Goal: Book appointment/travel/reservation

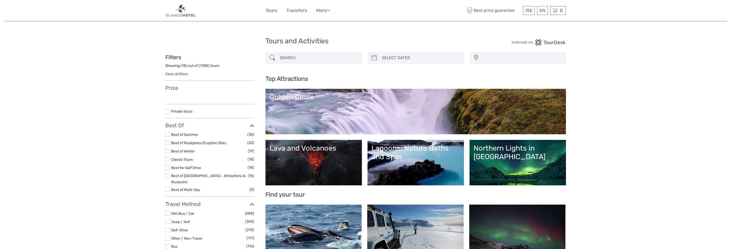
select select
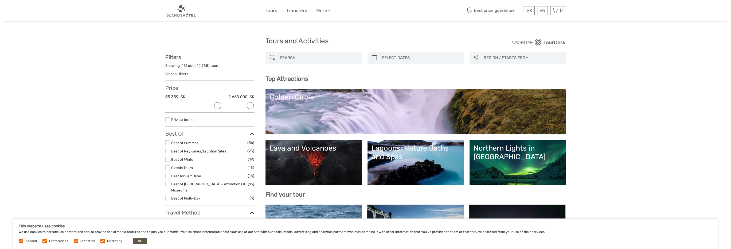
drag, startPoint x: 166, startPoint y: 105, endPoint x: 217, endPoint y: 107, distance: 50.3
click at [217, 107] on div at bounding box center [217, 105] width 7 height 7
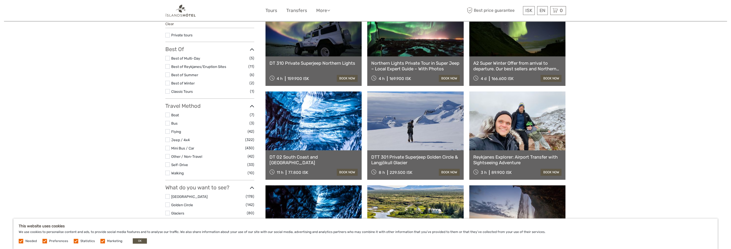
scroll to position [248, 0]
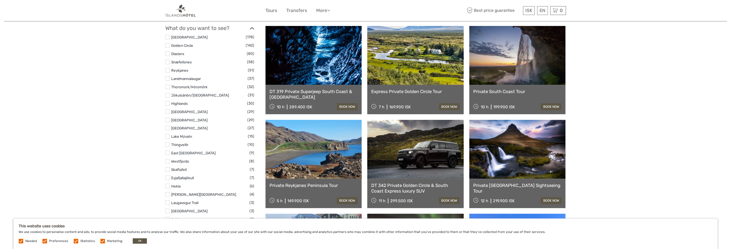
click at [168, 95] on label at bounding box center [167, 95] width 5 height 5
click at [0, 0] on input "checkbox" at bounding box center [0, 0] width 0 height 0
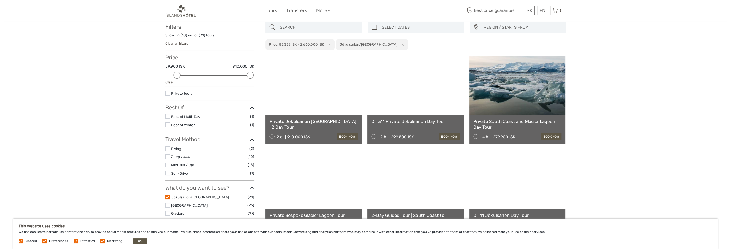
scroll to position [30, 0]
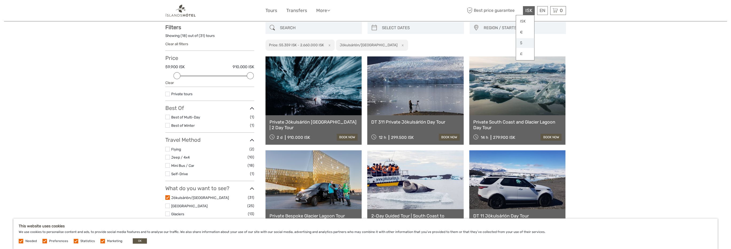
click at [520, 45] on link "$" at bounding box center [525, 43] width 18 height 10
drag, startPoint x: 249, startPoint y: 74, endPoint x: 193, endPoint y: 76, distance: 56.1
click at [193, 76] on div at bounding box center [193, 75] width 7 height 7
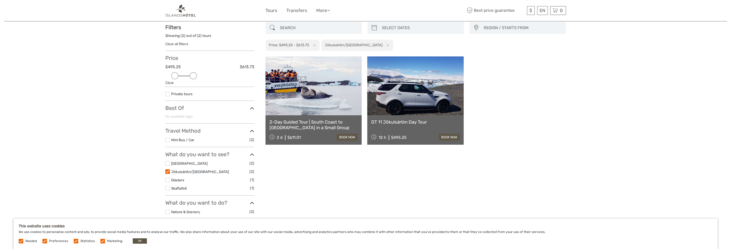
click at [173, 73] on div at bounding box center [174, 75] width 7 height 7
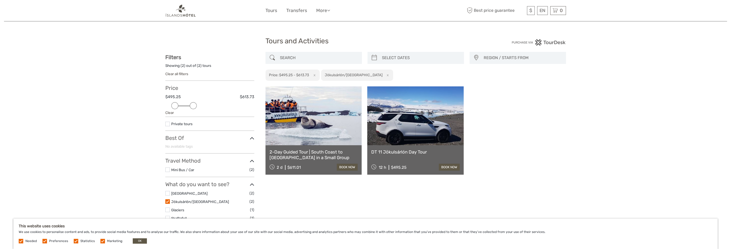
click at [170, 124] on li "Private tours" at bounding box center [209, 124] width 89 height 6
click at [169, 124] on label at bounding box center [167, 124] width 5 height 5
click at [0, 0] on input "checkbox" at bounding box center [0, 0] width 0 height 0
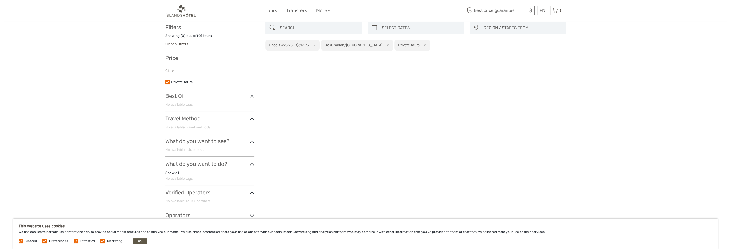
scroll to position [30, 0]
click at [169, 81] on label at bounding box center [167, 82] width 5 height 5
click at [0, 0] on input "checkbox" at bounding box center [0, 0] width 0 height 0
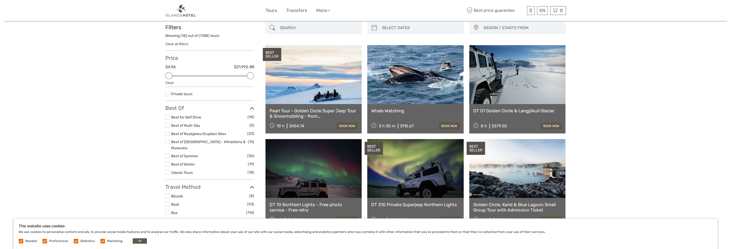
click at [170, 161] on li "Best of Winter (19)" at bounding box center [209, 164] width 89 height 6
click at [168, 162] on label at bounding box center [167, 164] width 5 height 5
click at [0, 0] on input "checkbox" at bounding box center [0, 0] width 0 height 0
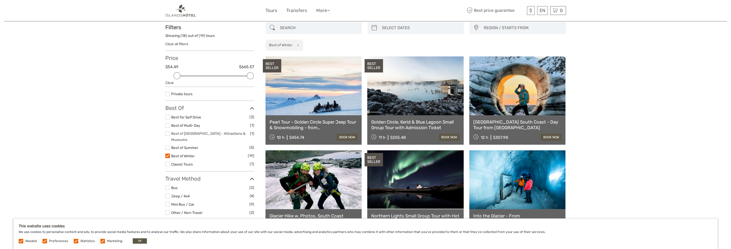
scroll to position [248, 0]
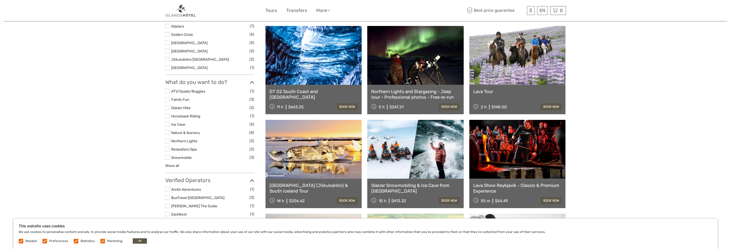
click at [167, 122] on label at bounding box center [167, 124] width 5 height 5
click at [0, 0] on input "checkbox" at bounding box center [0, 0] width 0 height 0
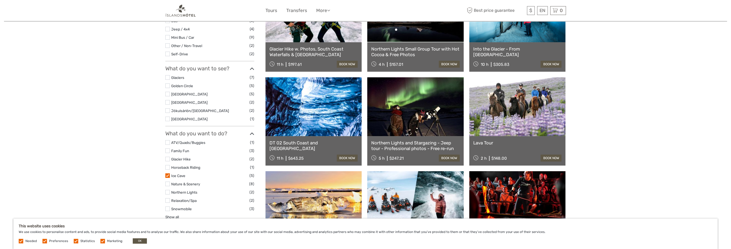
scroll to position [30, 0]
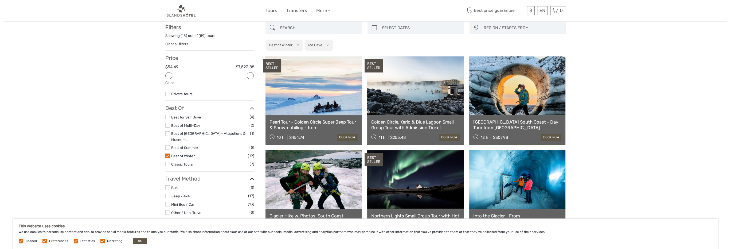
click at [169, 118] on label at bounding box center [167, 117] width 5 height 5
click at [0, 0] on input "checkbox" at bounding box center [0, 0] width 0 height 0
click at [166, 115] on label at bounding box center [167, 117] width 5 height 5
click at [0, 0] on input "checkbox" at bounding box center [0, 0] width 0 height 0
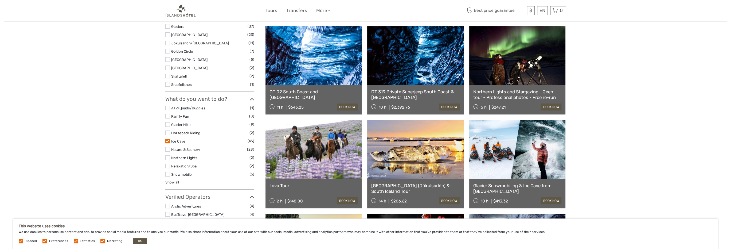
scroll to position [465, 0]
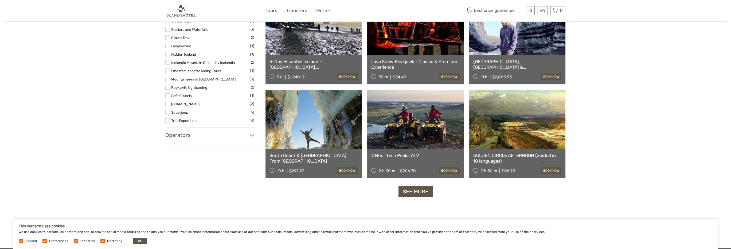
click at [168, 110] on label at bounding box center [167, 112] width 5 height 5
click at [0, 0] on input "checkbox" at bounding box center [0, 0] width 0 height 0
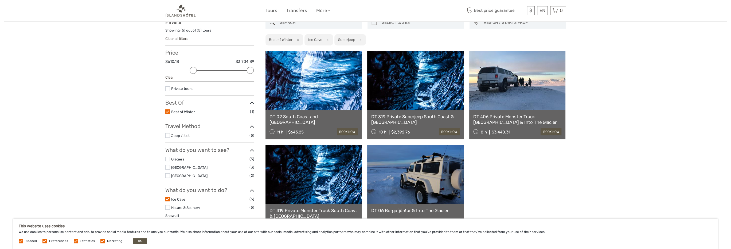
scroll to position [30, 0]
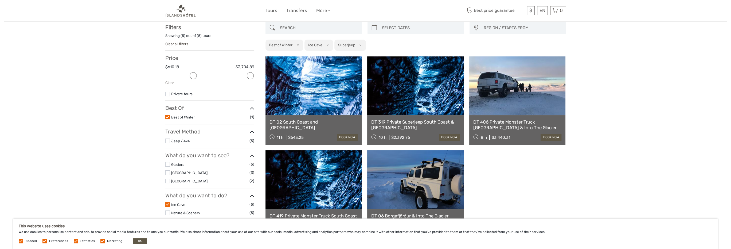
click at [512, 29] on span "REGION / STARTS FROM" at bounding box center [522, 28] width 82 height 9
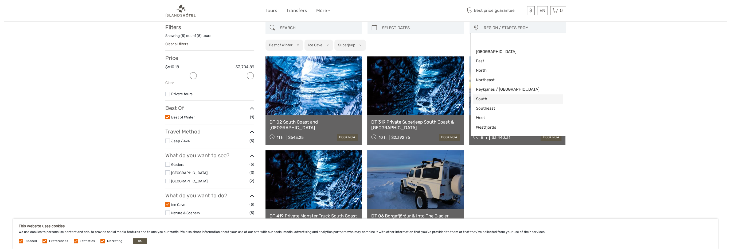
click at [484, 98] on span "South" at bounding box center [513, 99] width 75 height 6
select select "South"
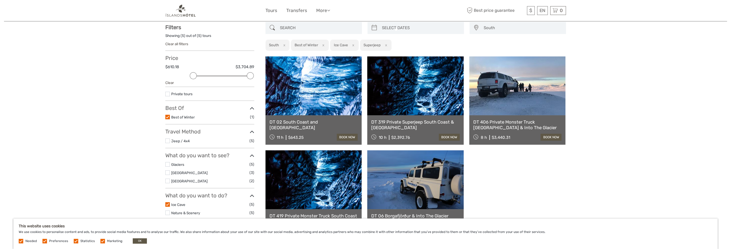
scroll to position [22, 0]
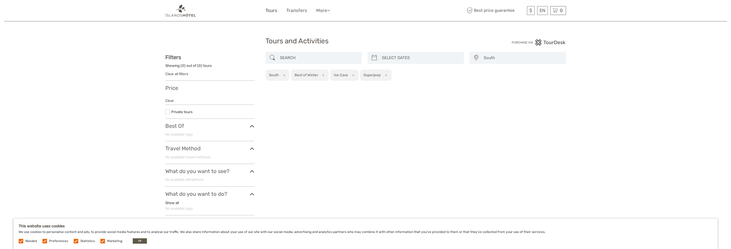
click at [276, 11] on link "Tours" at bounding box center [272, 11] width 12 height 8
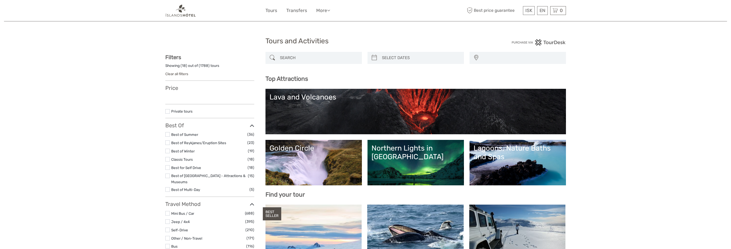
select select
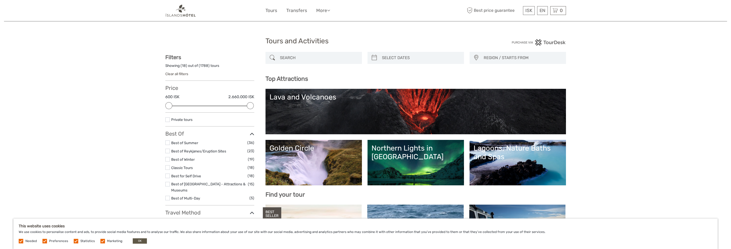
click at [169, 159] on label at bounding box center [167, 159] width 5 height 5
click at [0, 0] on input "checkbox" at bounding box center [0, 0] width 0 height 0
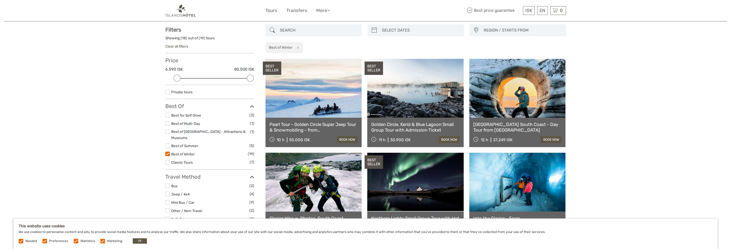
scroll to position [30, 0]
